Goal: Information Seeking & Learning: Learn about a topic

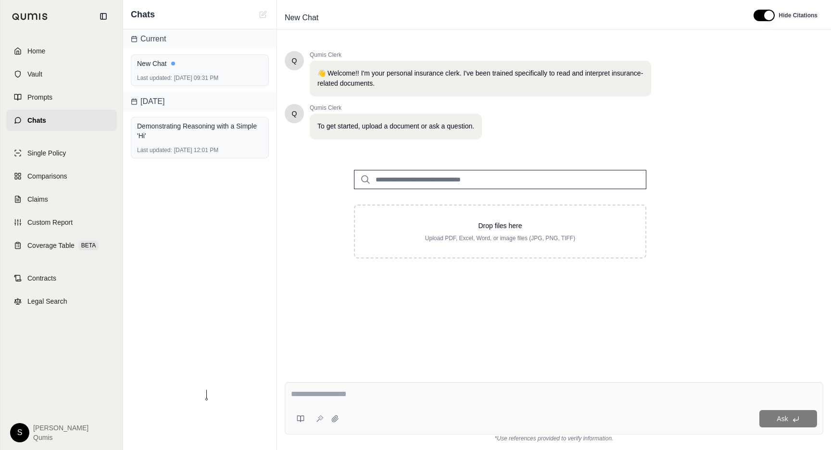
click at [42, 56] on link "Home" at bounding box center [61, 50] width 111 height 21
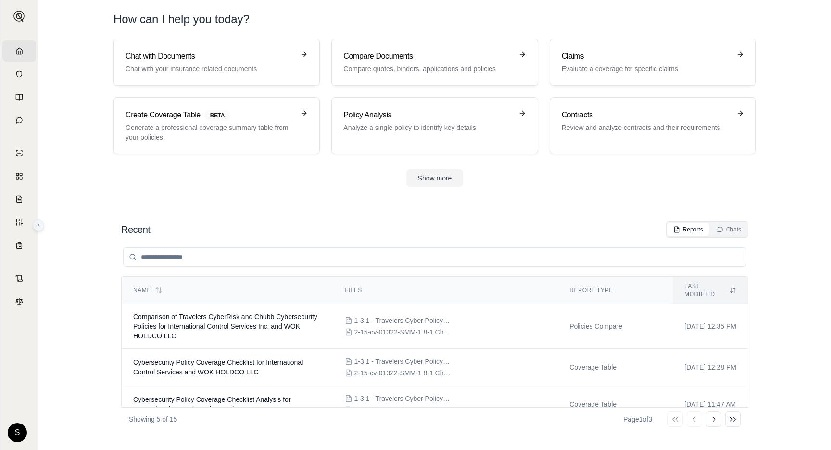
click at [41, 228] on button at bounding box center [39, 225] width 12 height 12
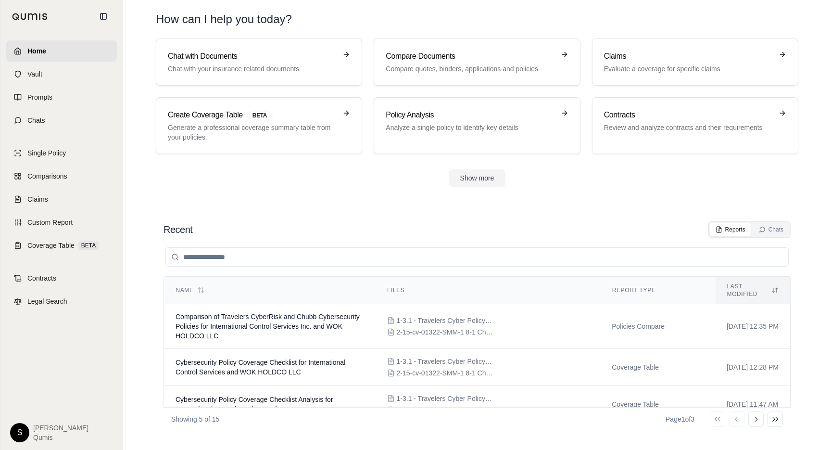
click at [191, 216] on div "Recent Reports Chats Name Files Report Type Last modified Comparison of Travele…" at bounding box center [477, 326] width 643 height 225
click at [42, 239] on link "Coverage Table BETA" at bounding box center [61, 245] width 111 height 21
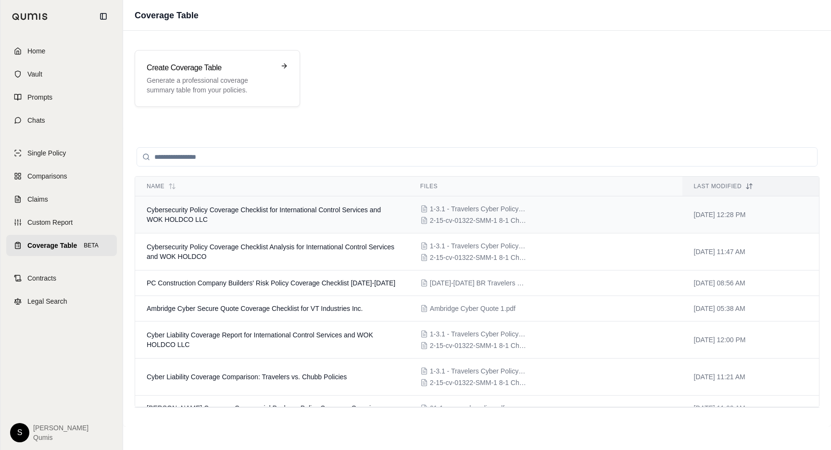
click at [180, 213] on span "Cybersecurity Policy Coverage Checklist for International Control Services and …" at bounding box center [264, 214] width 234 height 17
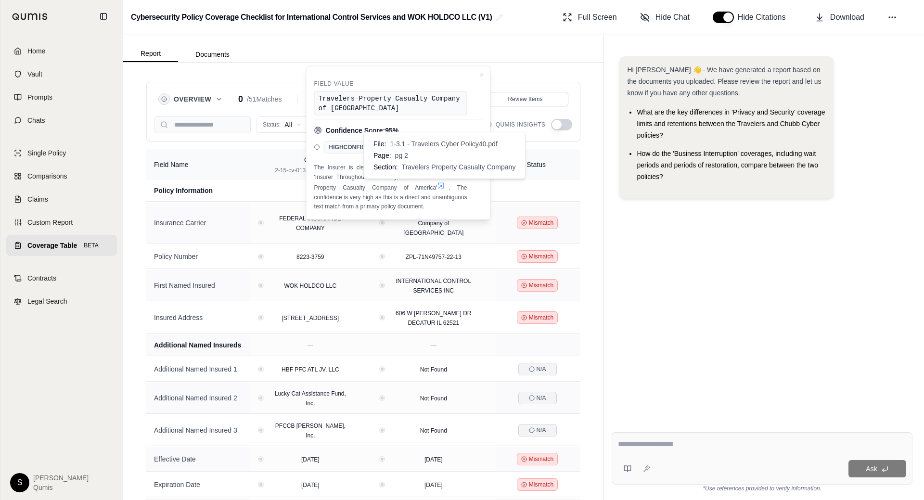
click at [443, 186] on icon at bounding box center [441, 186] width 8 height 8
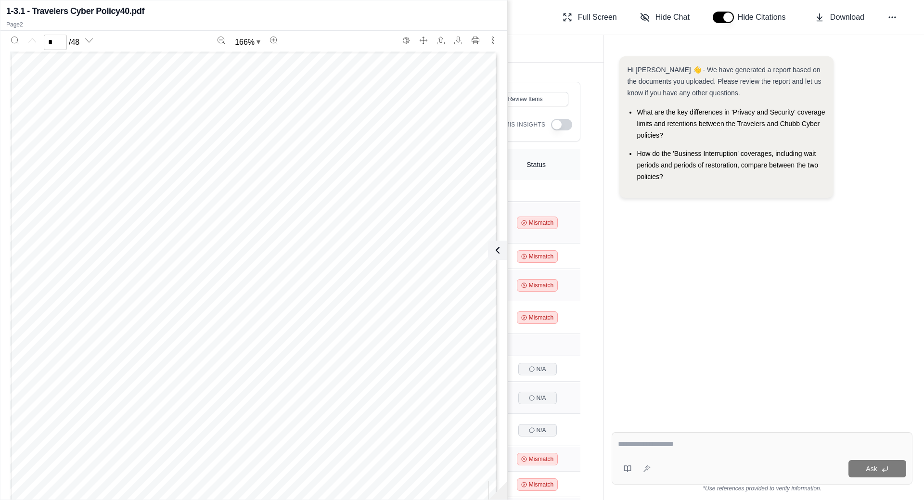
type input "*"
click at [499, 253] on icon at bounding box center [496, 250] width 12 height 12
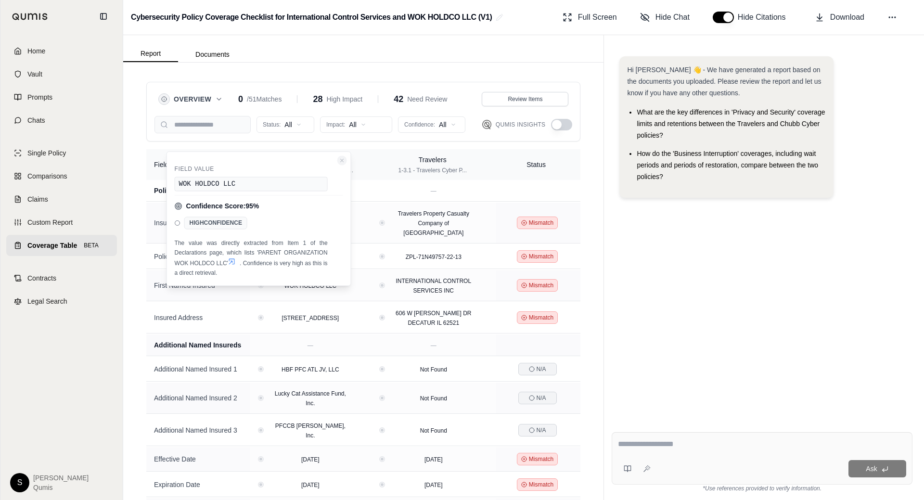
click at [343, 158] on icon "Close confidence details" at bounding box center [342, 160] width 6 height 6
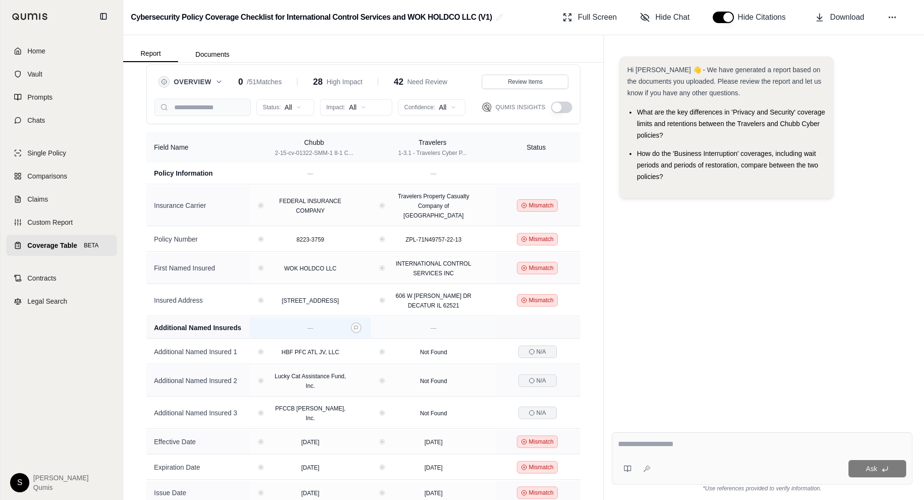
scroll to position [0, 0]
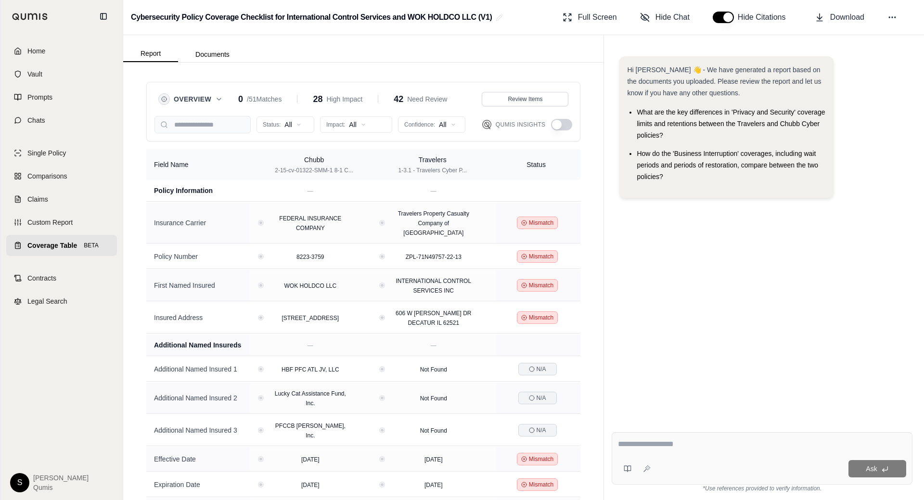
click at [218, 100] on icon at bounding box center [219, 99] width 8 height 8
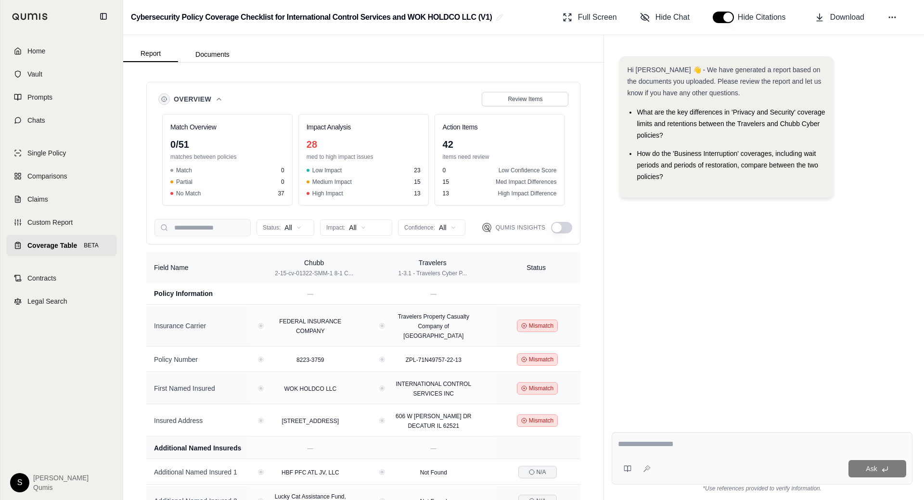
click at [218, 100] on icon at bounding box center [219, 99] width 8 height 8
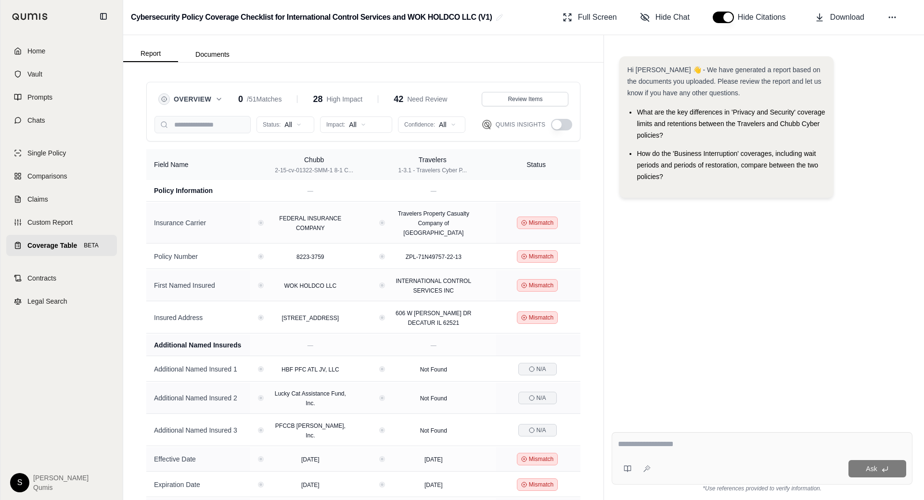
click at [207, 96] on span "Overview" at bounding box center [193, 99] width 38 height 10
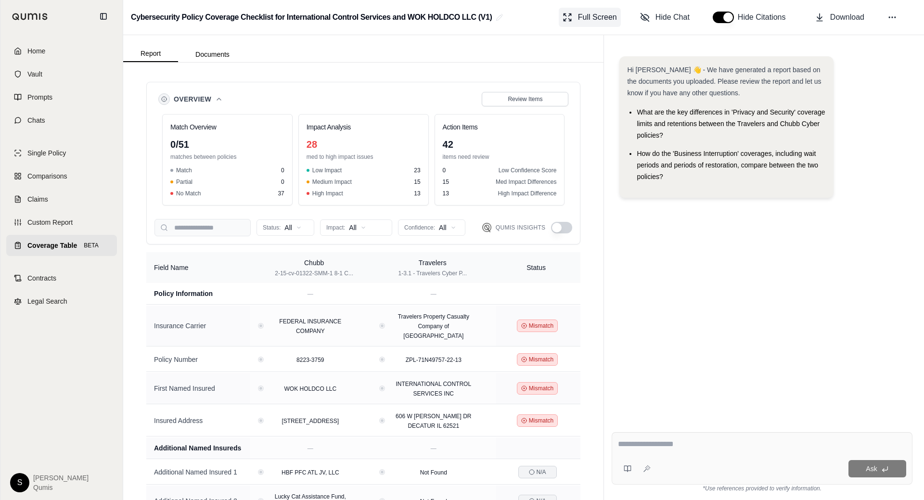
click at [585, 13] on span "Full Screen" at bounding box center [597, 18] width 39 height 12
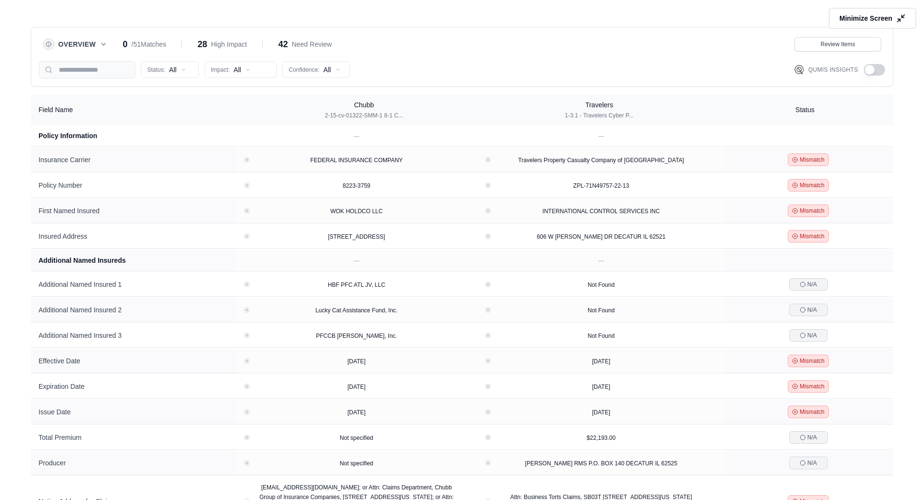
click at [831, 22] on span "Minimize Screen" at bounding box center [865, 18] width 53 height 10
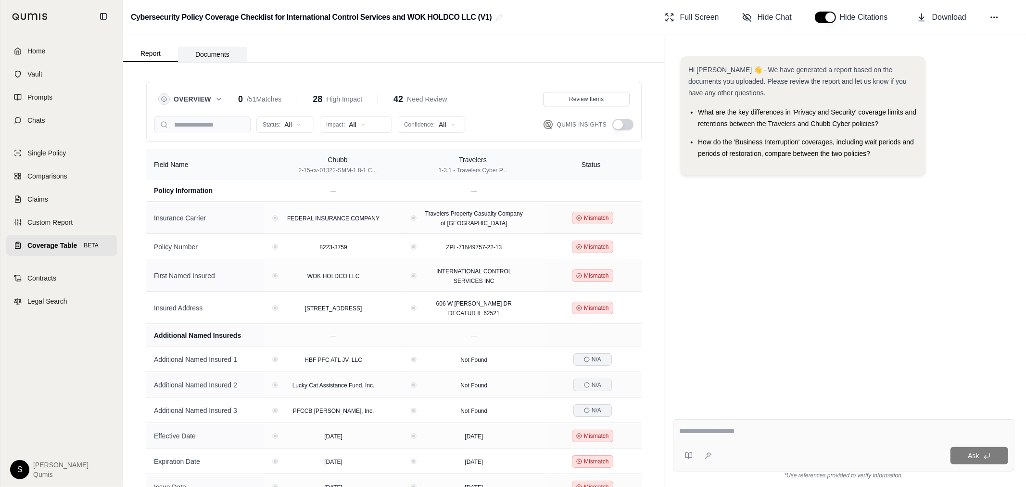
click at [208, 54] on button "Documents" at bounding box center [212, 54] width 69 height 15
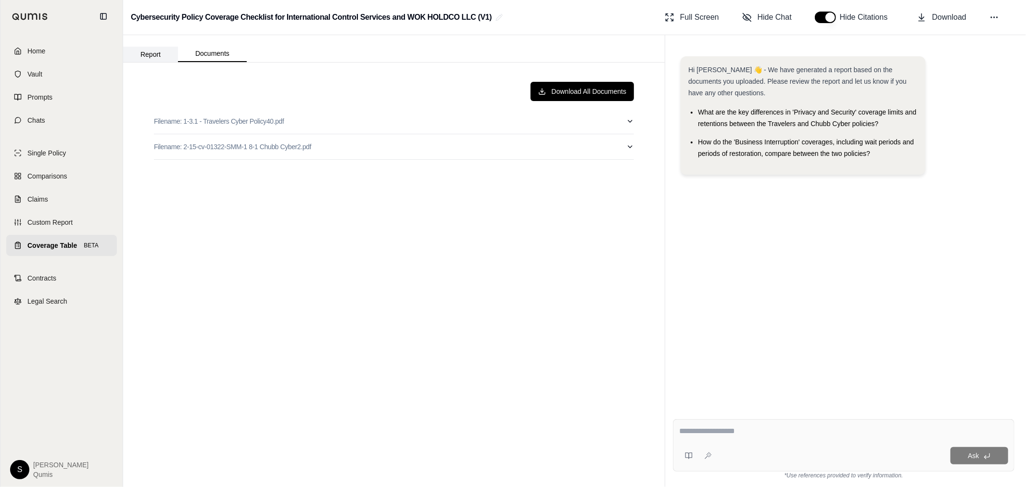
click at [165, 51] on button "Report" at bounding box center [150, 54] width 55 height 15
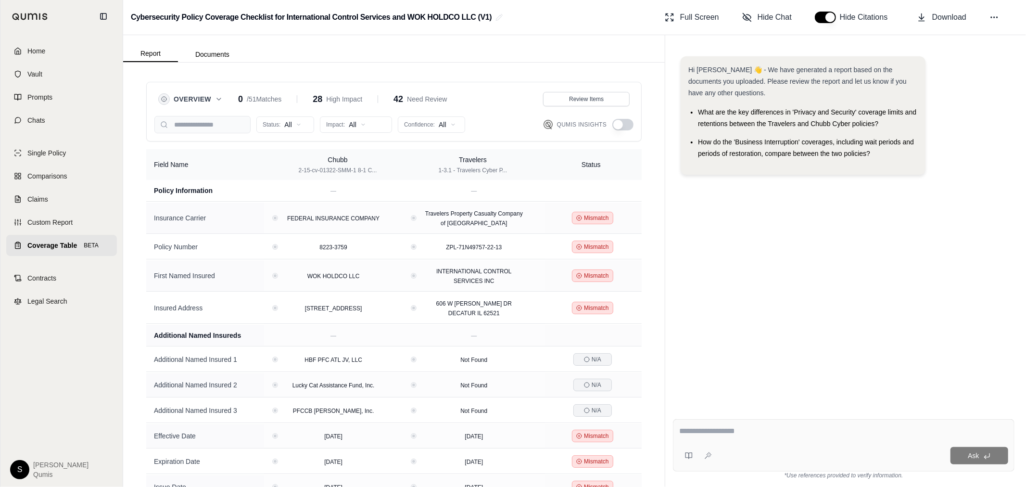
click at [213, 95] on button "Overview" at bounding box center [198, 99] width 49 height 10
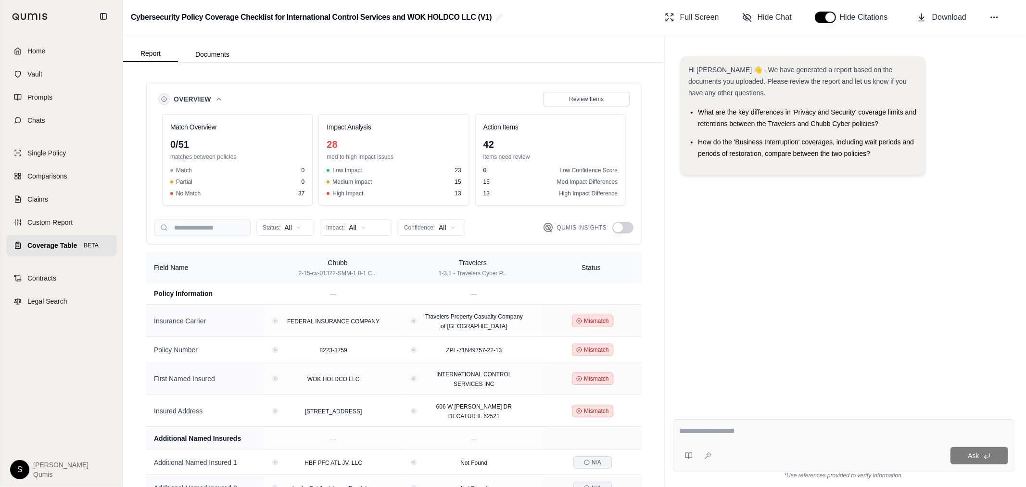
click at [213, 95] on button "Overview" at bounding box center [198, 99] width 49 height 10
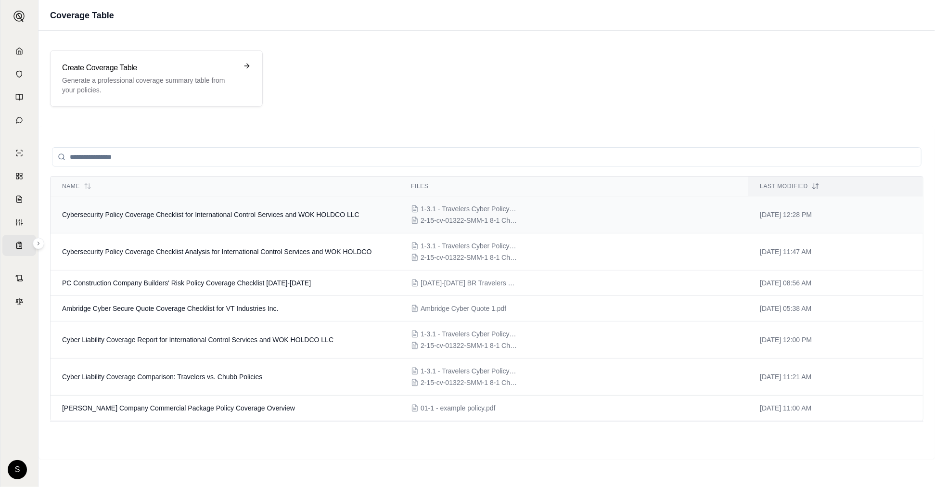
click at [162, 211] on span "Cybersecurity Policy Coverage Checklist for International Control Services and …" at bounding box center [210, 215] width 297 height 8
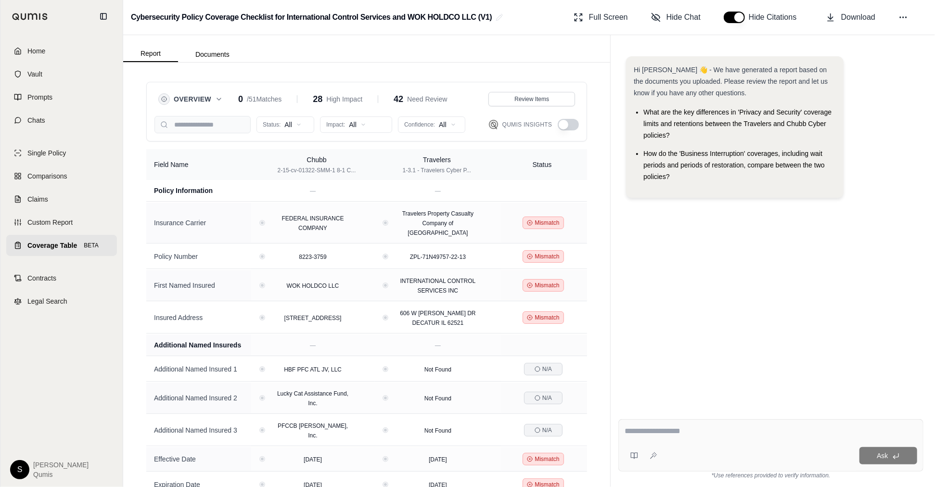
click at [220, 100] on icon at bounding box center [219, 99] width 8 height 8
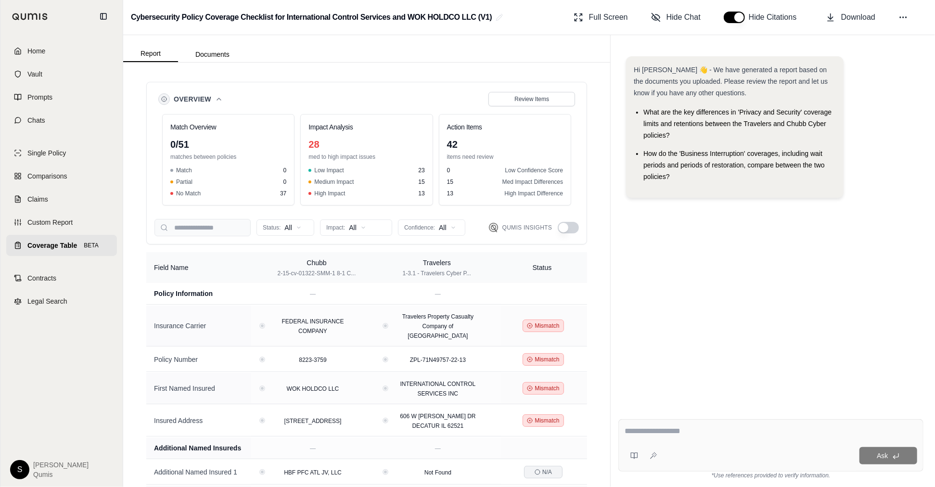
click at [220, 97] on icon at bounding box center [219, 99] width 8 height 8
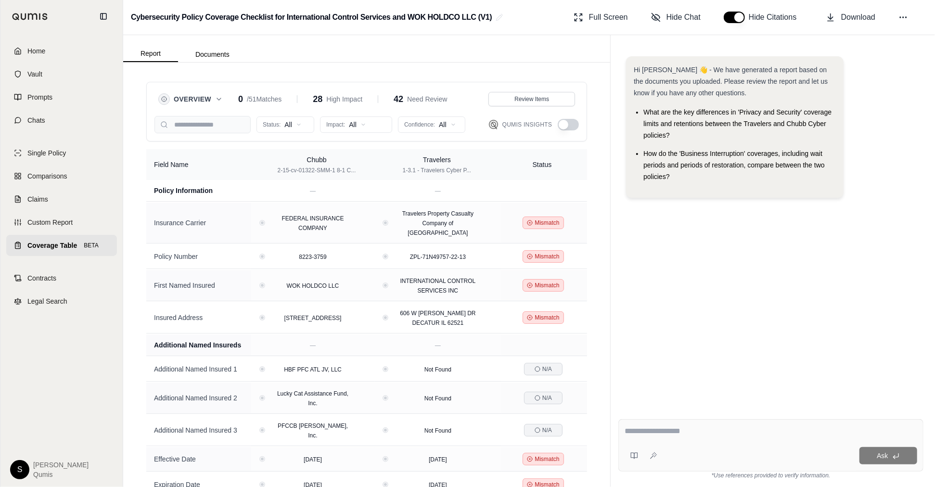
click at [220, 97] on icon at bounding box center [219, 99] width 8 height 8
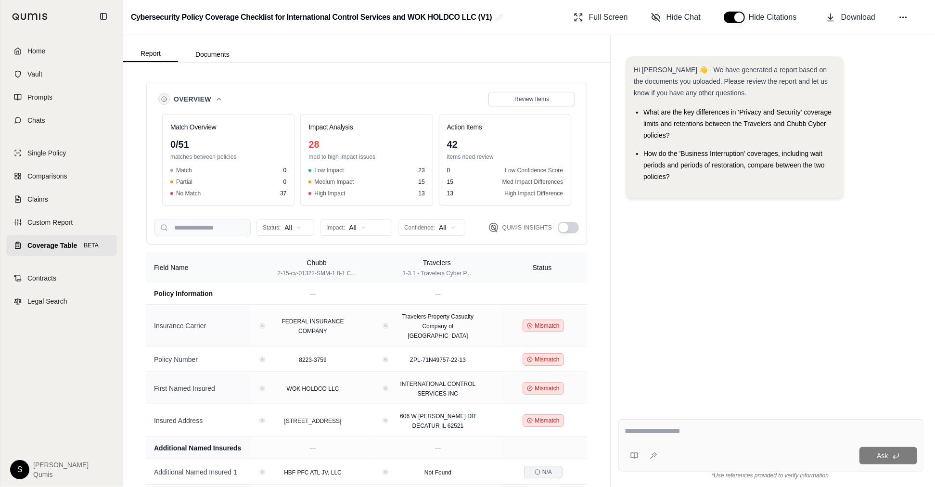
click at [571, 225] on button "button" at bounding box center [568, 228] width 21 height 12
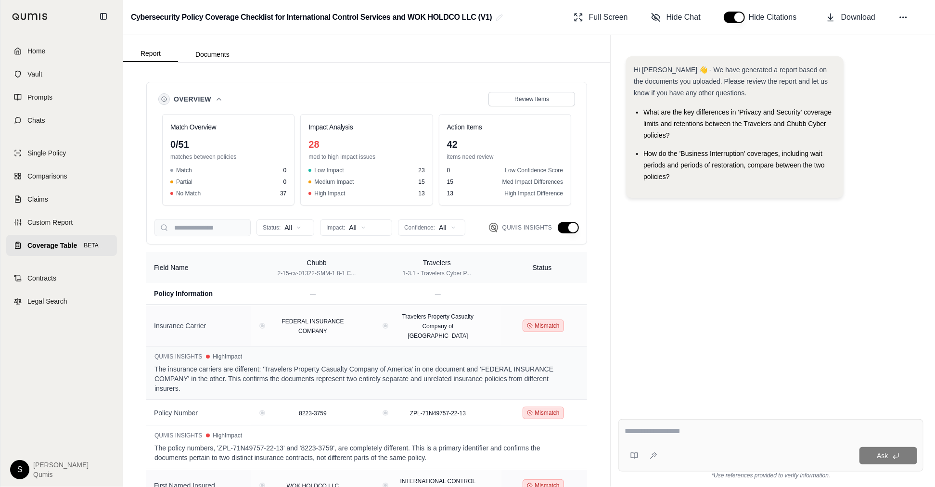
click at [220, 98] on icon at bounding box center [219, 99] width 8 height 8
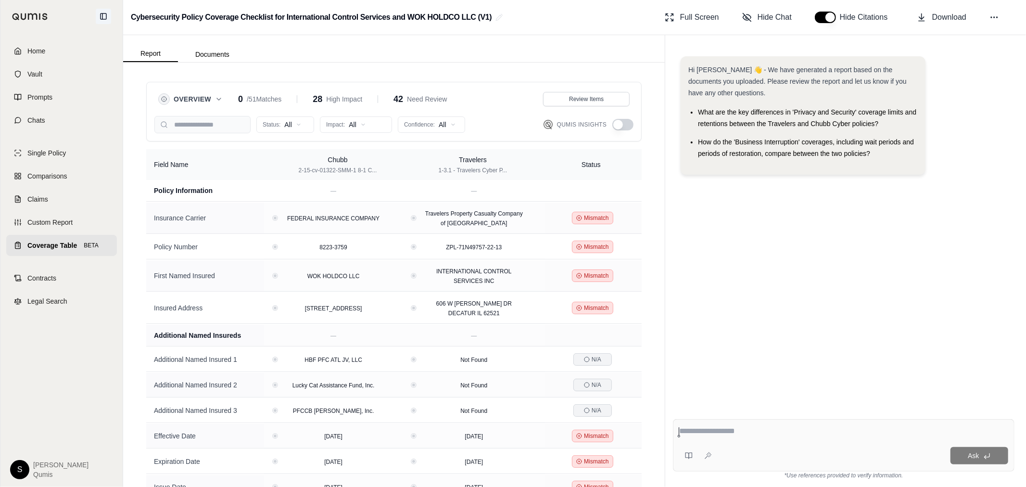
click at [103, 16] on icon at bounding box center [104, 17] width 8 height 8
